Goal: Information Seeking & Learning: Learn about a topic

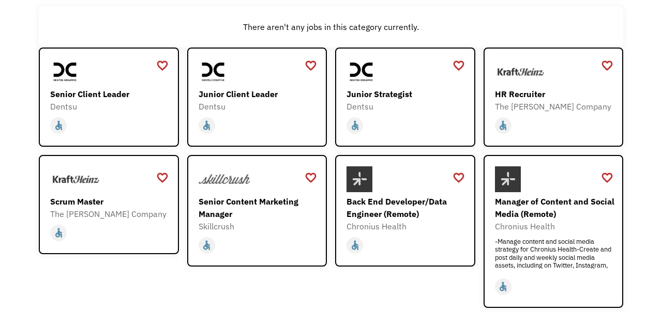
scroll to position [119, 0]
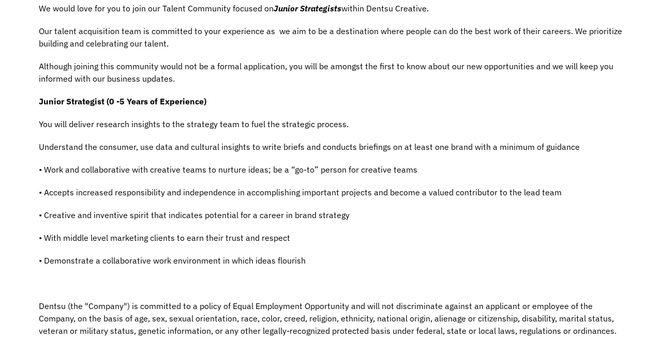
scroll to position [250, 0]
click at [16, 144] on div "Job Description Filter using keywords Search We would love for you to join our …" at bounding box center [331, 180] width 662 height 454
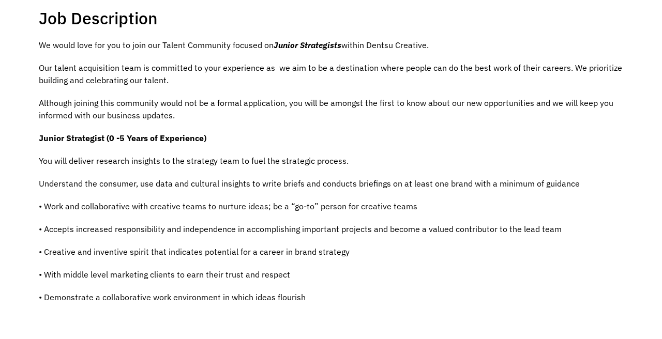
scroll to position [215, 0]
